Goal: Task Accomplishment & Management: Manage account settings

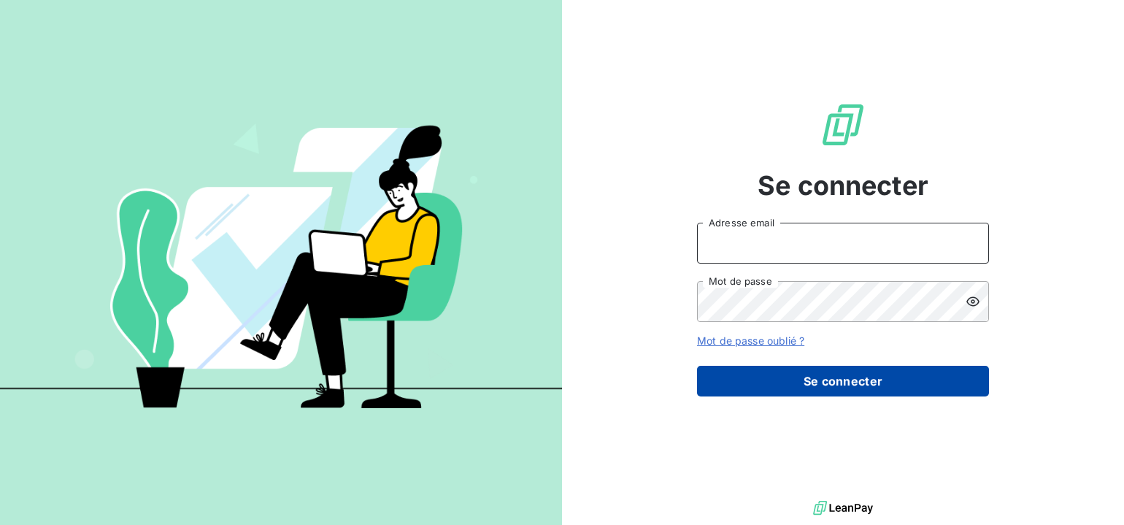
type input "[PERSON_NAME][EMAIL_ADDRESS][PERSON_NAME][DOMAIN_NAME]"
click at [763, 379] on button "Se connecter" at bounding box center [843, 381] width 292 height 31
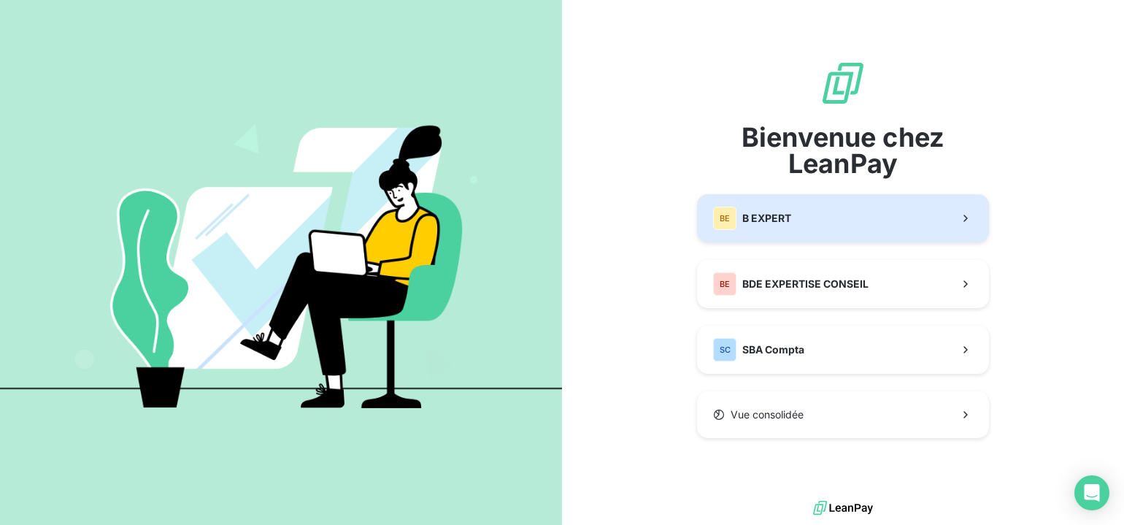
click at [790, 221] on span "B EXPERT" at bounding box center [766, 218] width 49 height 15
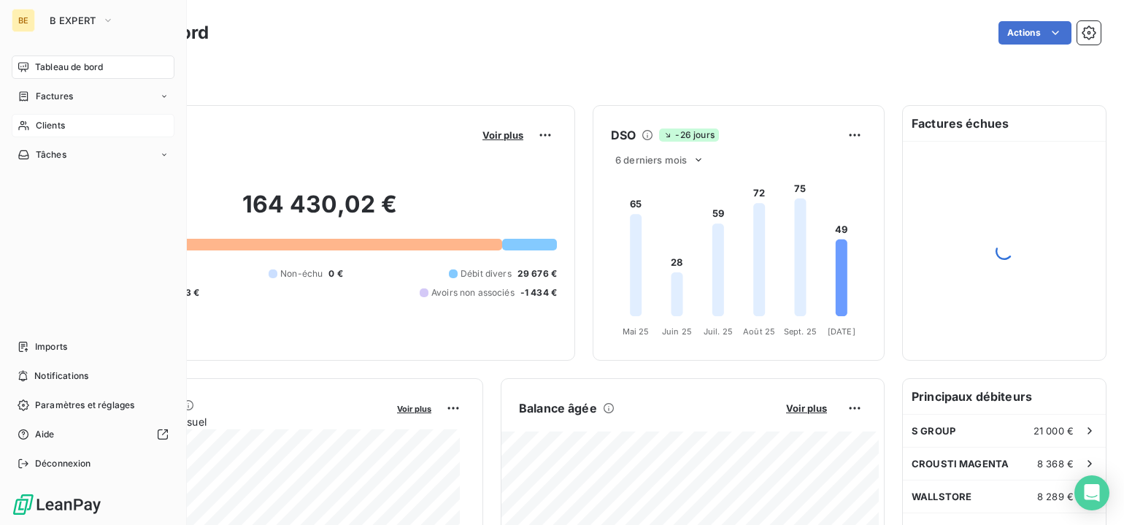
click at [25, 124] on icon at bounding box center [23, 125] width 10 height 9
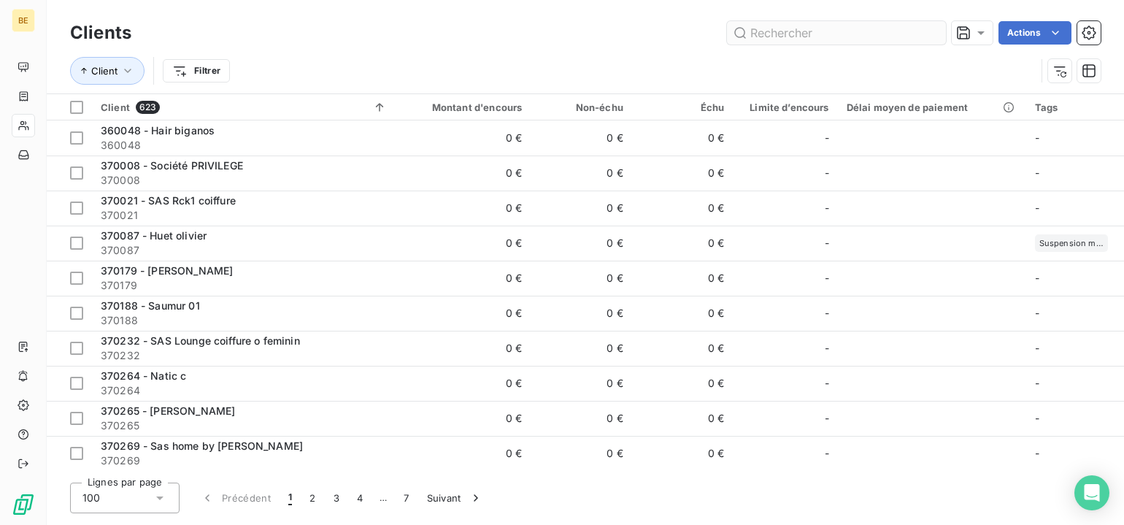
click at [768, 31] on input "text" at bounding box center [836, 32] width 219 height 23
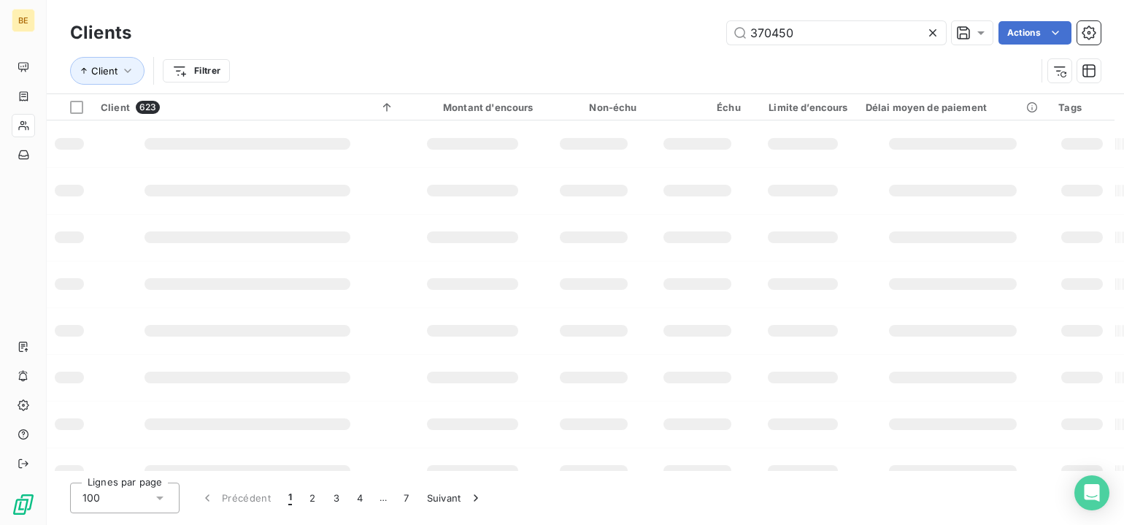
type input "370450"
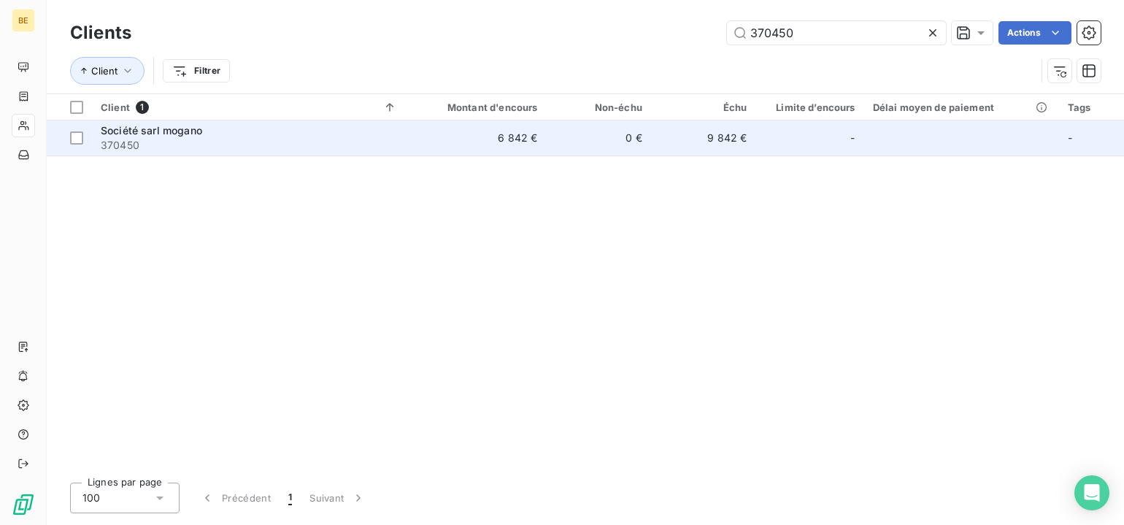
click at [193, 131] on span "Société sarl mogano" at bounding box center [151, 130] width 101 height 12
